Goal: Task Accomplishment & Management: Manage account settings

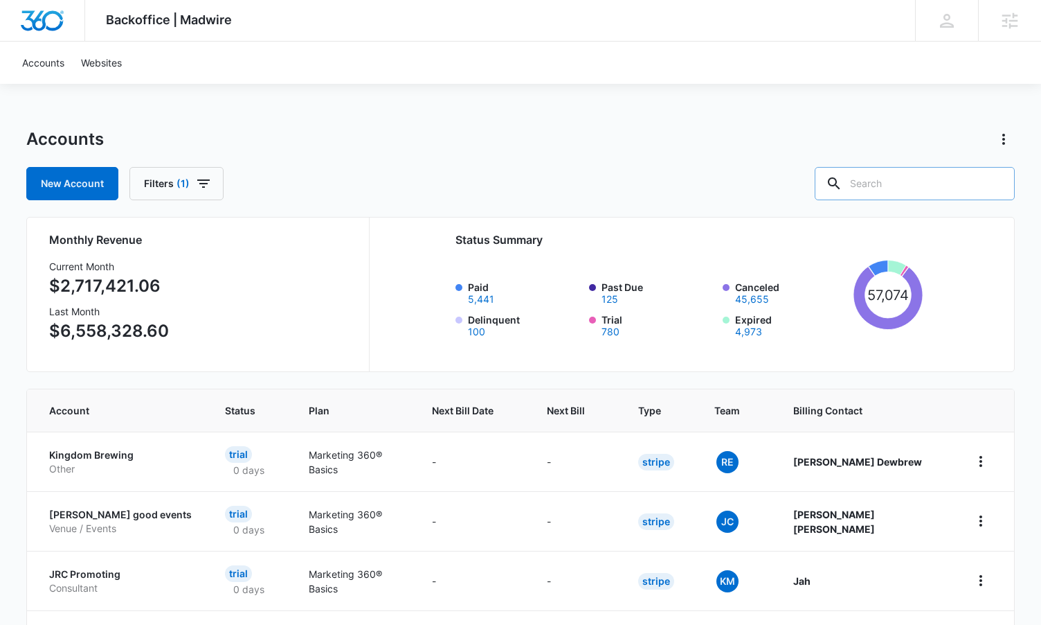
click at [919, 183] on input "text" at bounding box center [915, 183] width 200 height 33
type input "M337015"
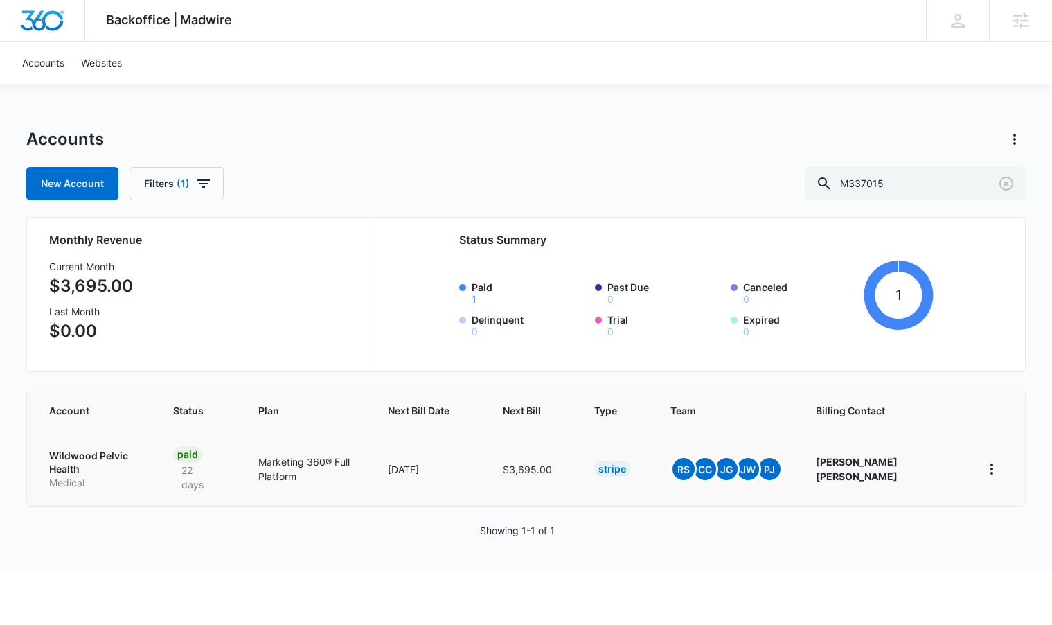
click at [140, 454] on p "Wildwood Pelvic Health" at bounding box center [94, 462] width 91 height 27
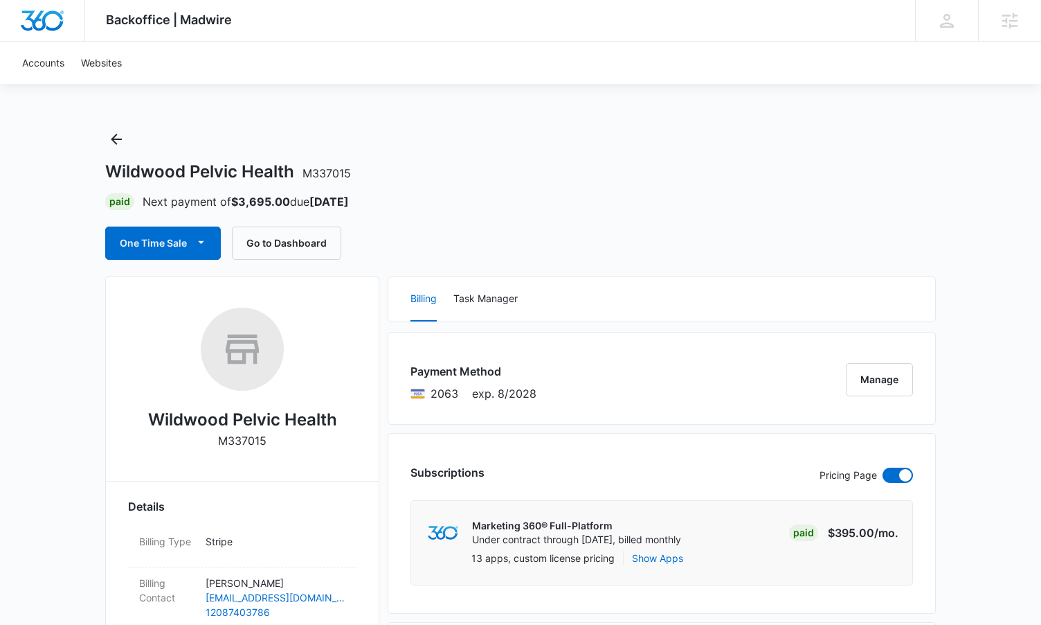
scroll to position [282, 0]
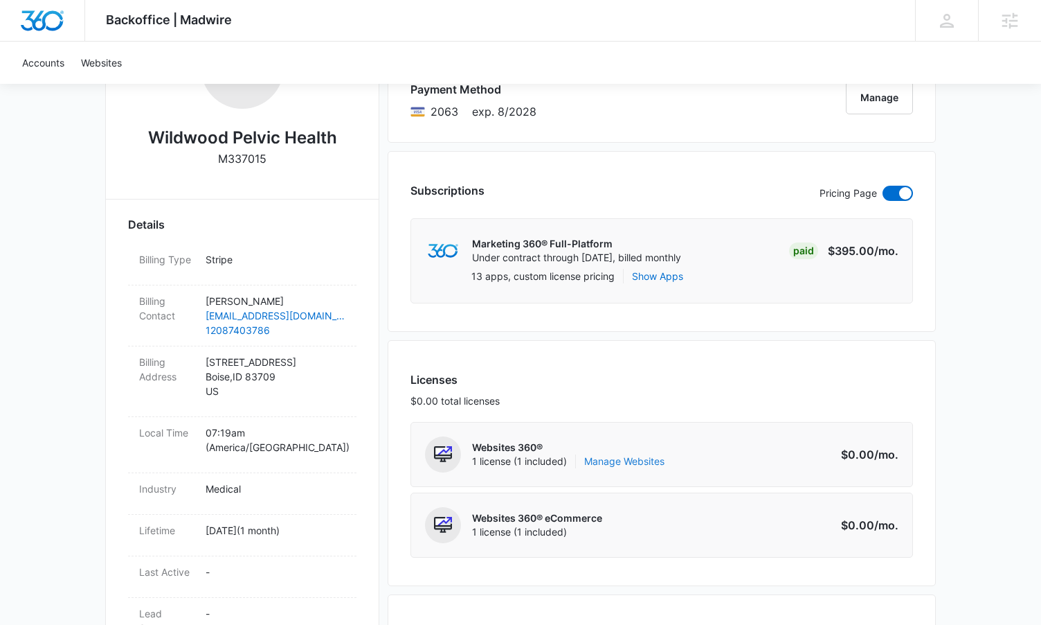
click at [644, 458] on link "Manage Websites" at bounding box center [624, 461] width 80 height 14
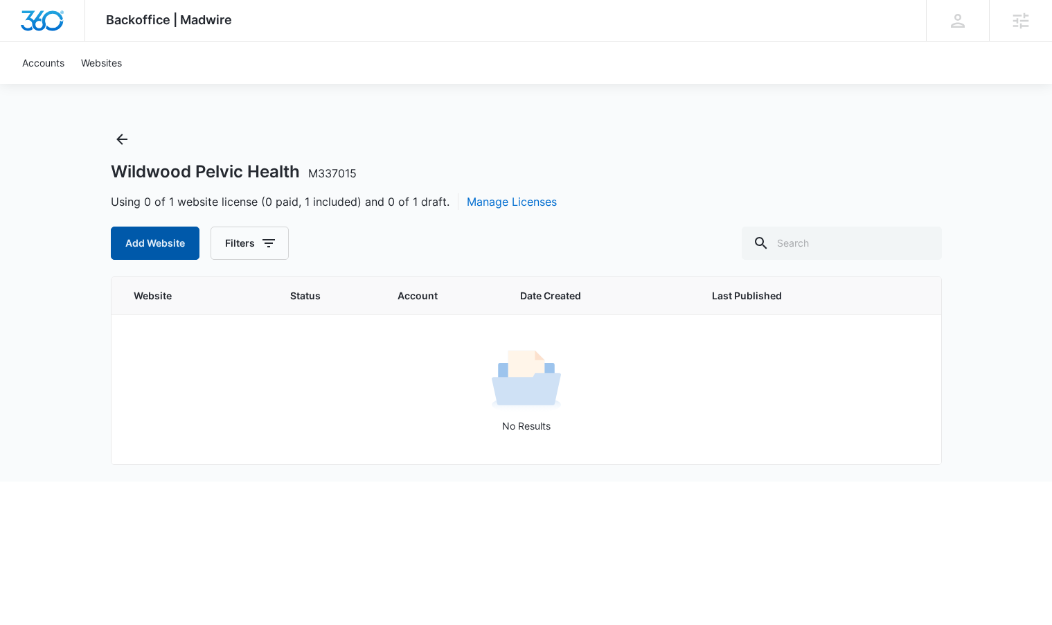
click at [157, 240] on button "Add Website" at bounding box center [155, 242] width 89 height 33
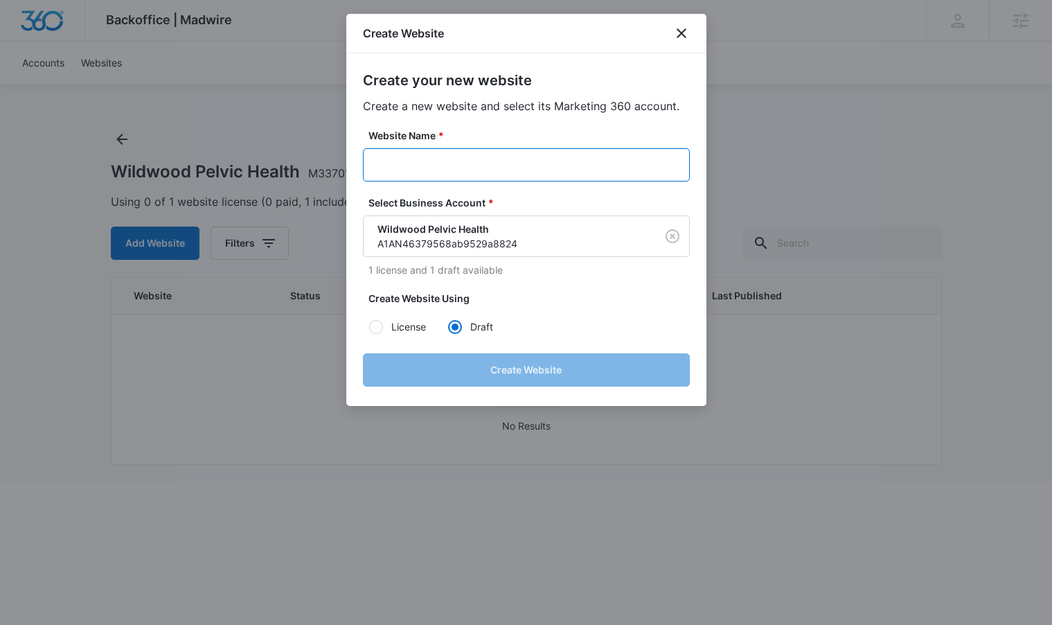
click at [451, 168] on input "Website Name *" at bounding box center [526, 164] width 327 height 33
paste input "M337015 - Wildwood Pelvic Health"
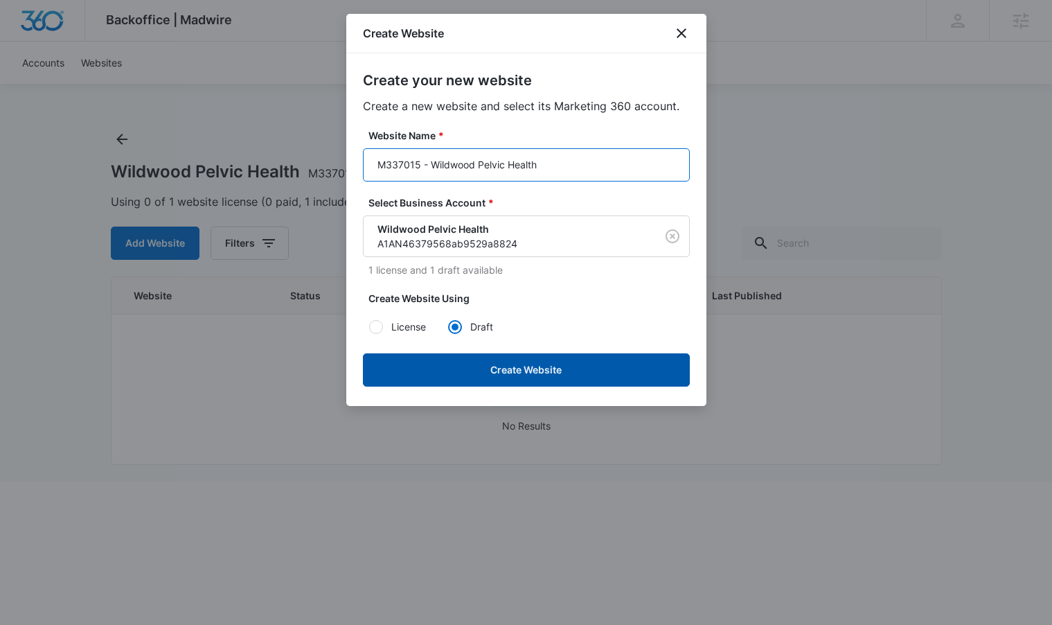
type input "M337015 - Wildwood Pelvic Health"
click at [498, 371] on button "Create Website" at bounding box center [526, 369] width 327 height 33
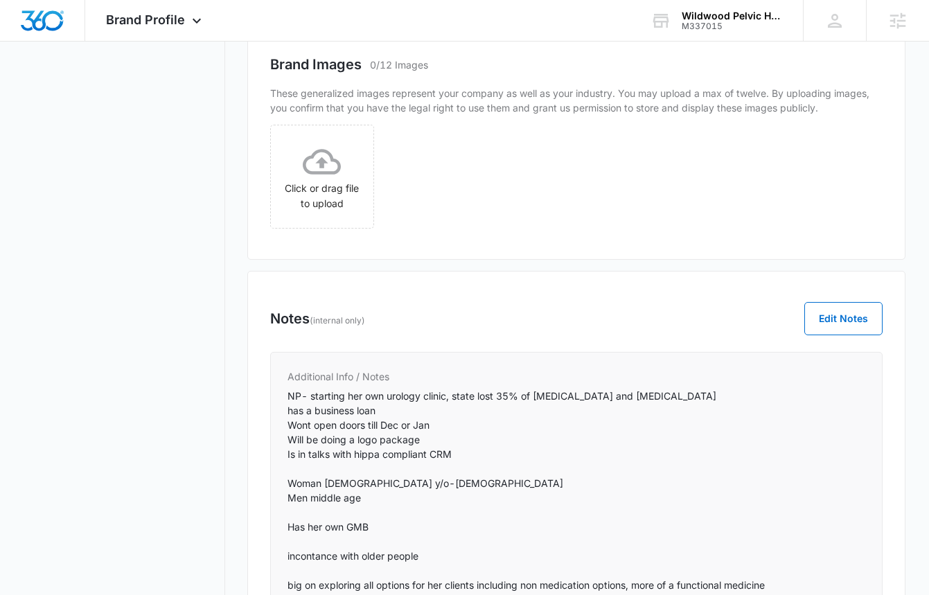
scroll to position [1129, 0]
